Goal: Task Accomplishment & Management: Manage account settings

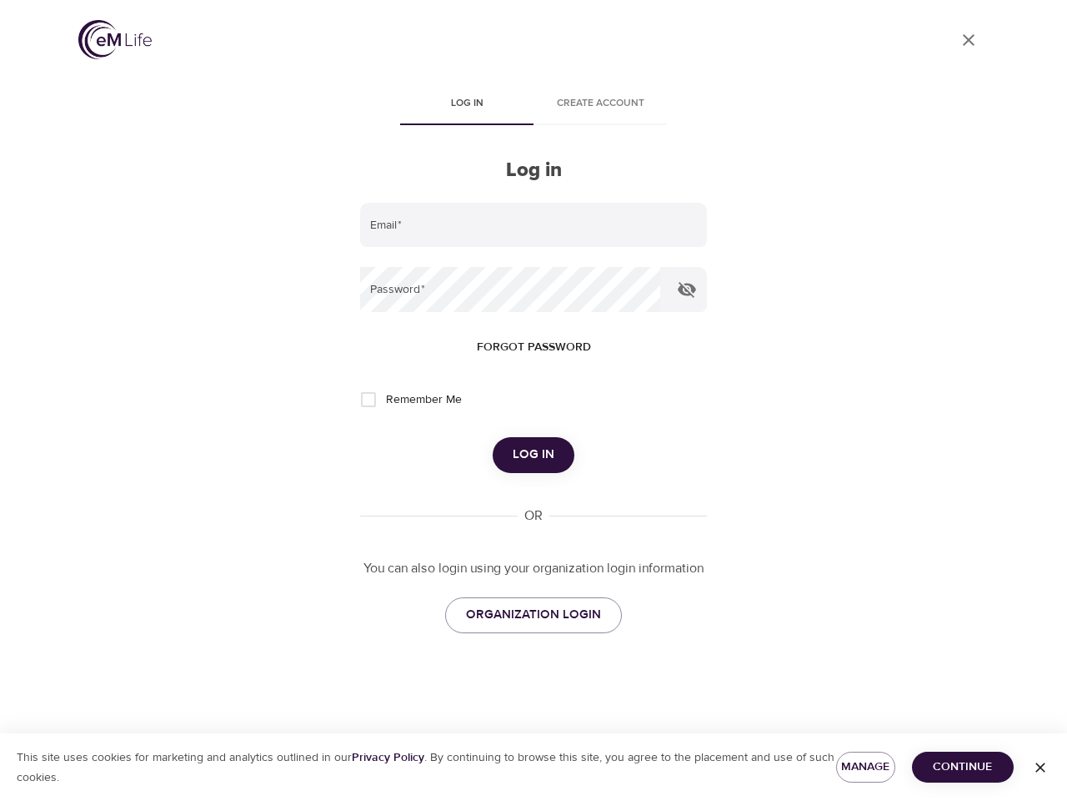
click at [467, 105] on span "Log in" at bounding box center [466, 104] width 113 height 18
click at [600, 105] on span "Create account" at bounding box center [600, 104] width 113 height 18
click at [534, 225] on input "email" at bounding box center [533, 225] width 347 height 45
click at [687, 289] on icon "button" at bounding box center [687, 290] width 18 height 16
click at [534, 347] on span "Forgot password" at bounding box center [534, 347] width 114 height 21
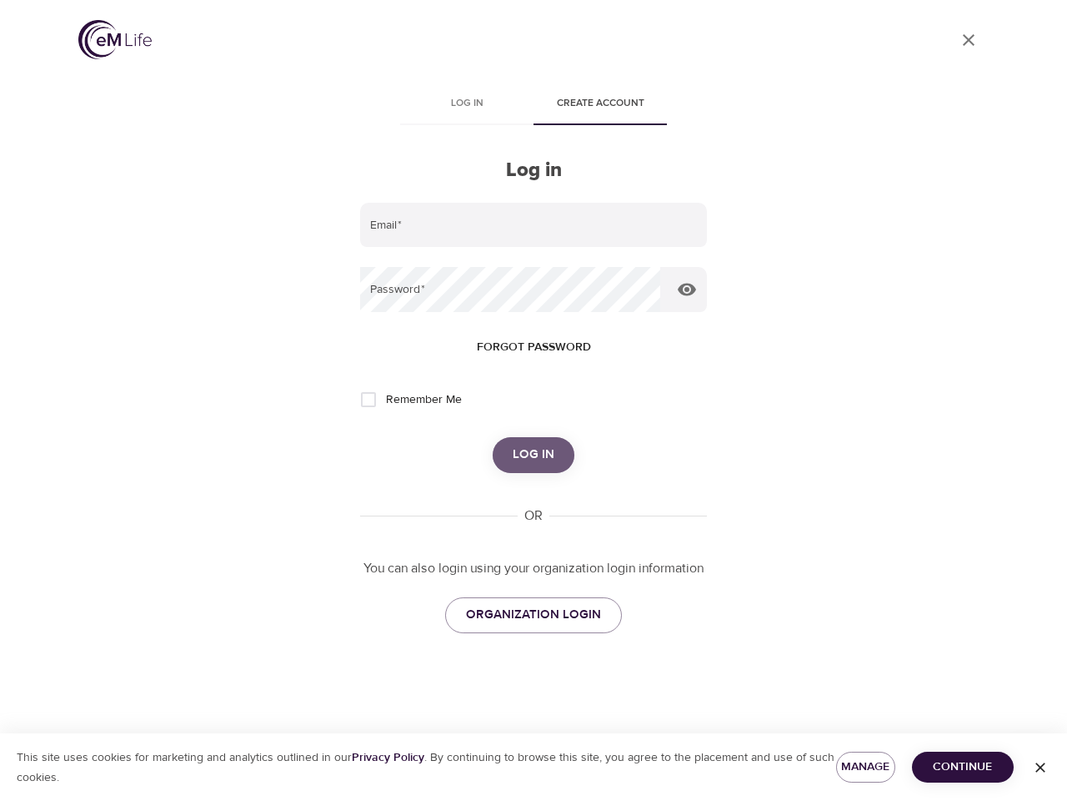
click at [534, 454] on span "Log in" at bounding box center [534, 455] width 42 height 22
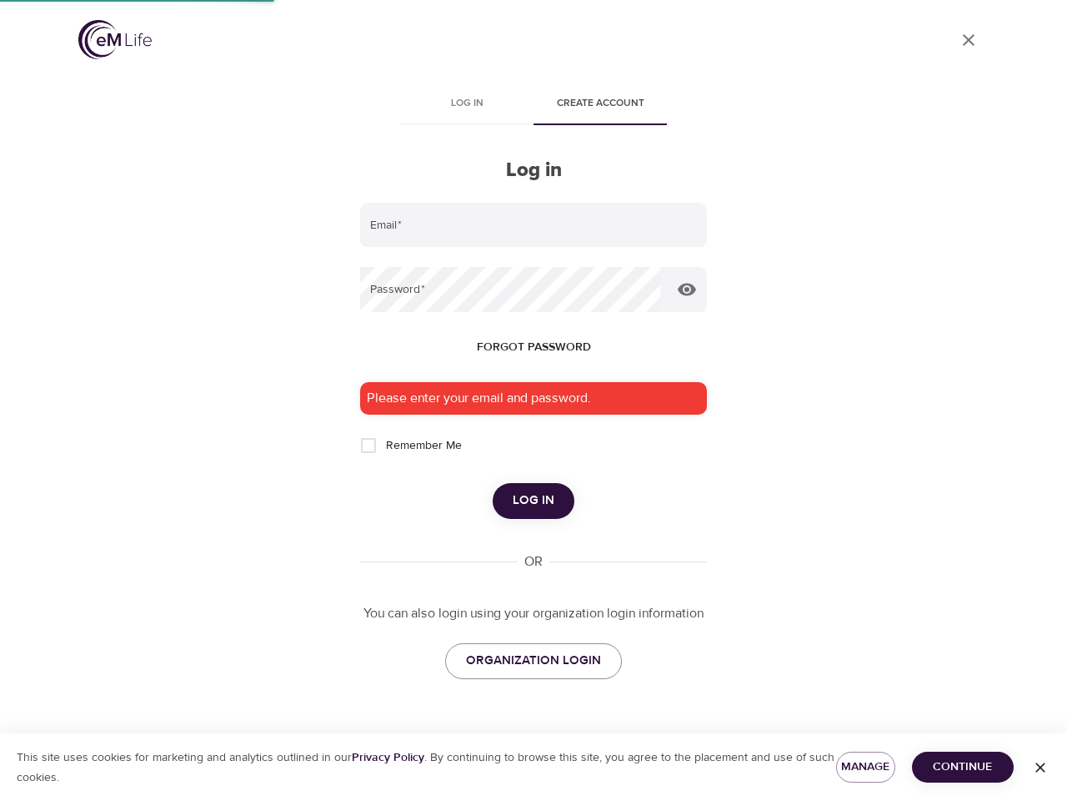
click at [866, 766] on span "Manage" at bounding box center [866, 766] width 33 height 21
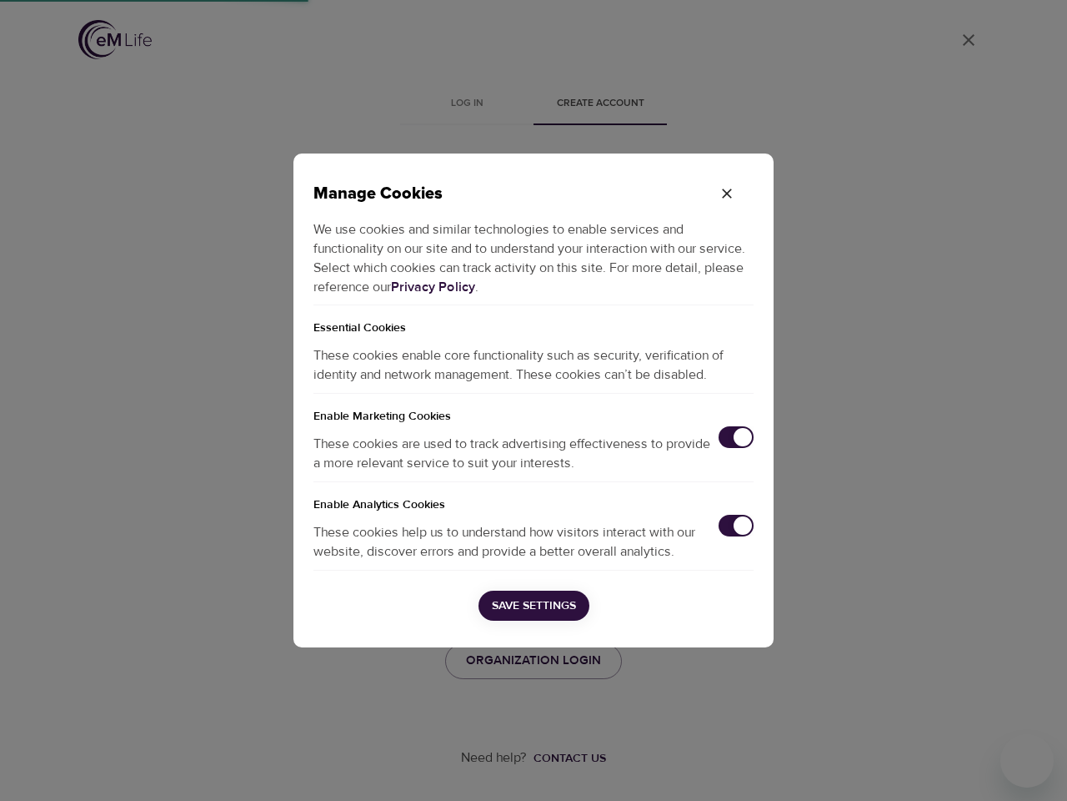
click at [963, 766] on div "Manage Cookies We use cookies and similar technologies to enable services and f…" at bounding box center [533, 400] width 1067 height 801
click at [1041, 767] on div "Manage Cookies We use cookies and similar technologies to enable services and f…" at bounding box center [533, 400] width 1067 height 801
